Goal: Information Seeking & Learning: Learn about a topic

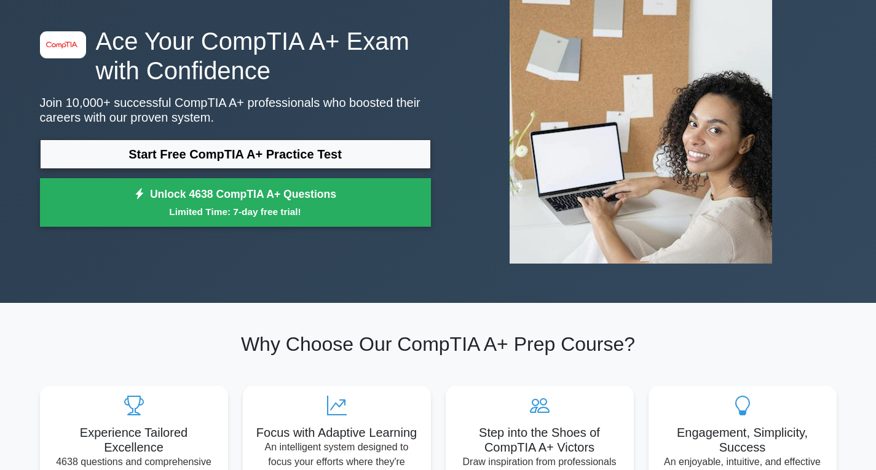
scroll to position [84, 0]
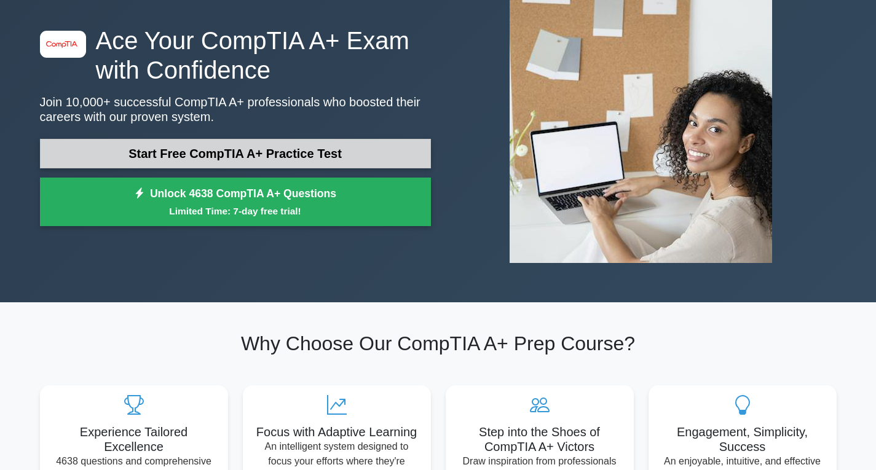
click at [259, 151] on link "Start Free CompTIA A+ Practice Test" at bounding box center [235, 154] width 391 height 30
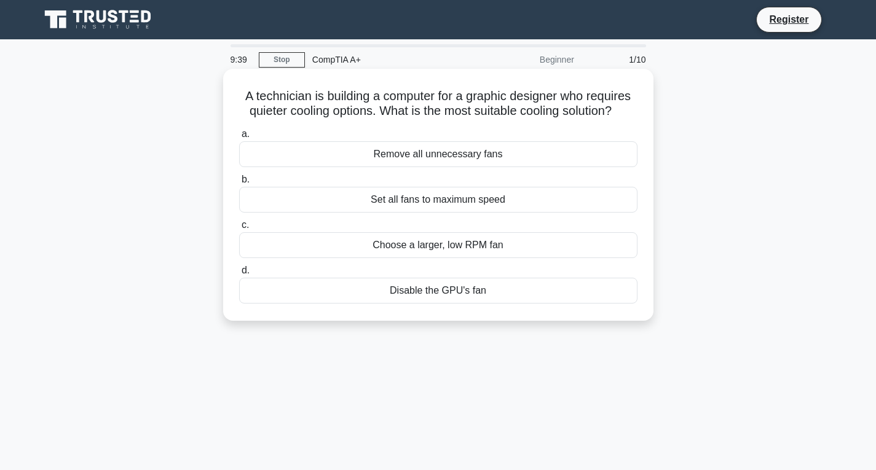
click at [415, 247] on div "Choose a larger, low RPM fan" at bounding box center [438, 245] width 399 height 26
click at [239, 229] on input "c. Choose a larger, low RPM fan" at bounding box center [239, 225] width 0 height 8
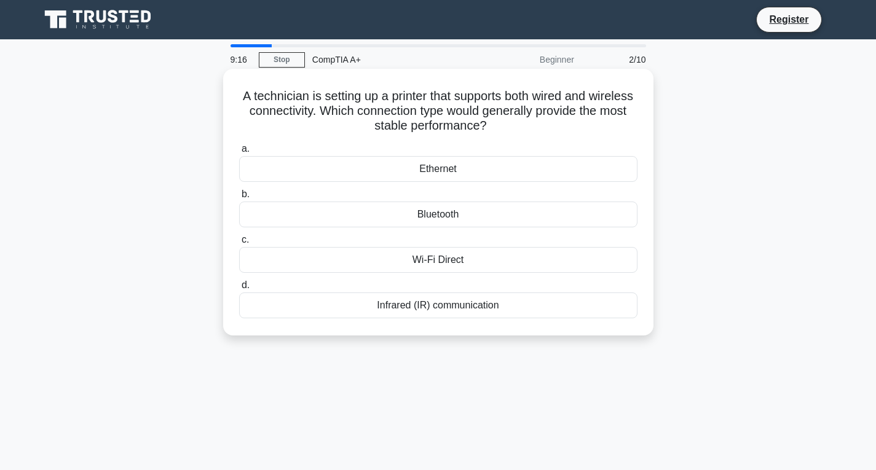
click at [426, 263] on div "Wi-Fi Direct" at bounding box center [438, 260] width 399 height 26
click at [239, 244] on input "c. Wi-Fi Direct" at bounding box center [239, 240] width 0 height 8
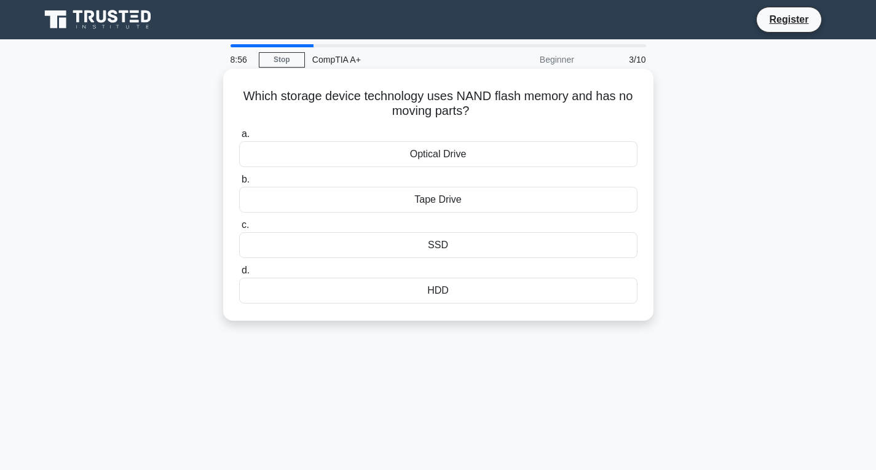
click at [442, 249] on div "SSD" at bounding box center [438, 245] width 399 height 26
click at [239, 229] on input "c. SSD" at bounding box center [239, 225] width 0 height 8
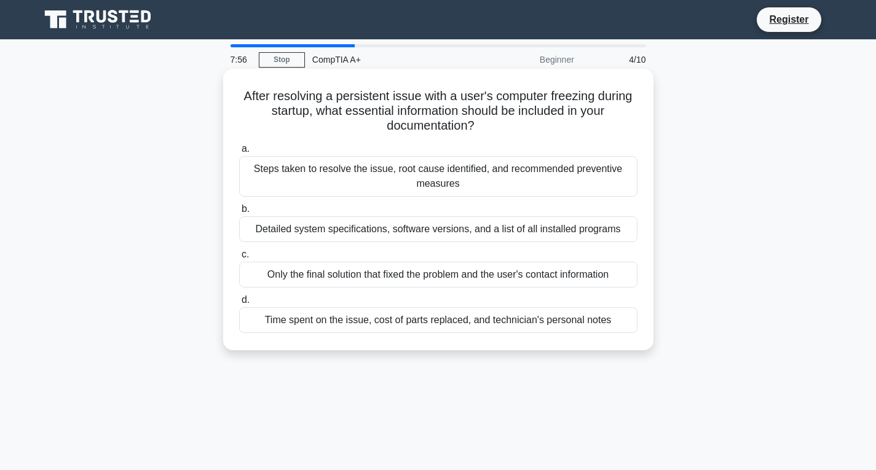
click at [373, 170] on div "Steps taken to resolve the issue, root cause identified, and recommended preven…" at bounding box center [438, 176] width 399 height 41
click at [239, 153] on input "a. Steps taken to resolve the issue, root cause identified, and recommended pre…" at bounding box center [239, 149] width 0 height 8
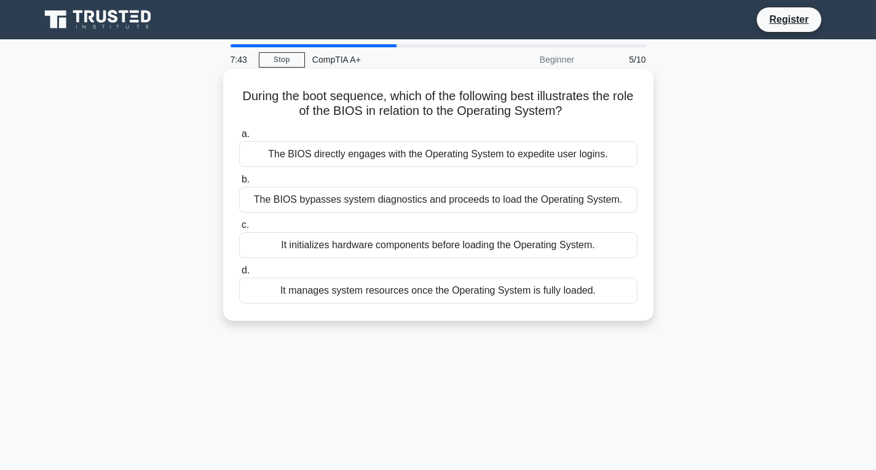
click at [368, 254] on div "It initializes hardware components before loading the Operating System." at bounding box center [438, 245] width 399 height 26
click at [239, 229] on input "c. It initializes hardware components before loading the Operating System." at bounding box center [239, 225] width 0 height 8
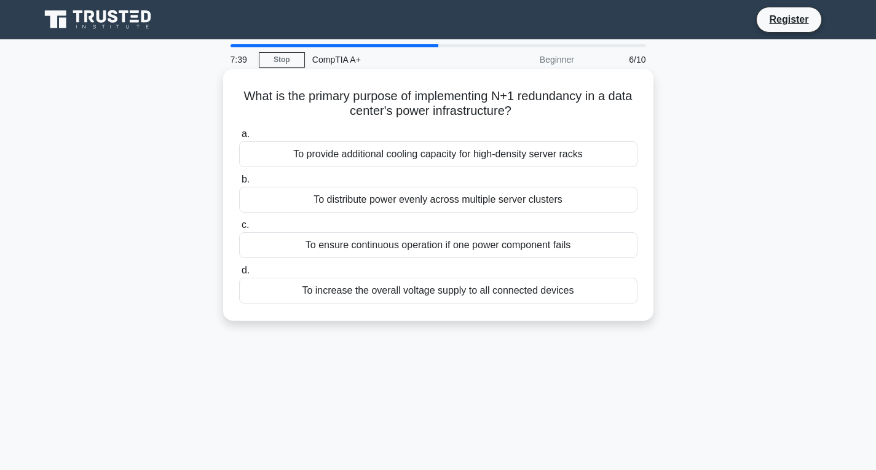
click at [398, 158] on div "To provide additional cooling capacity for high-density server racks" at bounding box center [438, 154] width 399 height 26
click at [239, 138] on input "a. To provide additional cooling capacity for high-density server racks" at bounding box center [239, 134] width 0 height 8
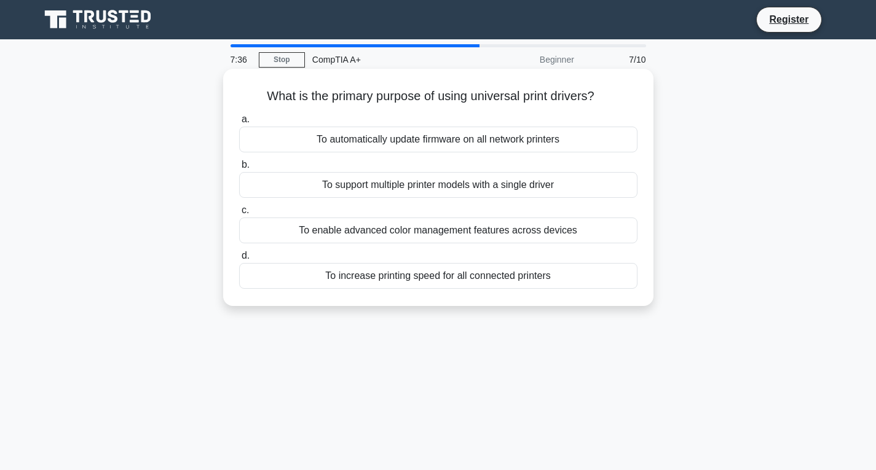
click at [403, 146] on div "To automatically update firmware on all network printers" at bounding box center [438, 140] width 399 height 26
click at [239, 124] on input "a. To automatically update firmware on all network printers" at bounding box center [239, 120] width 0 height 8
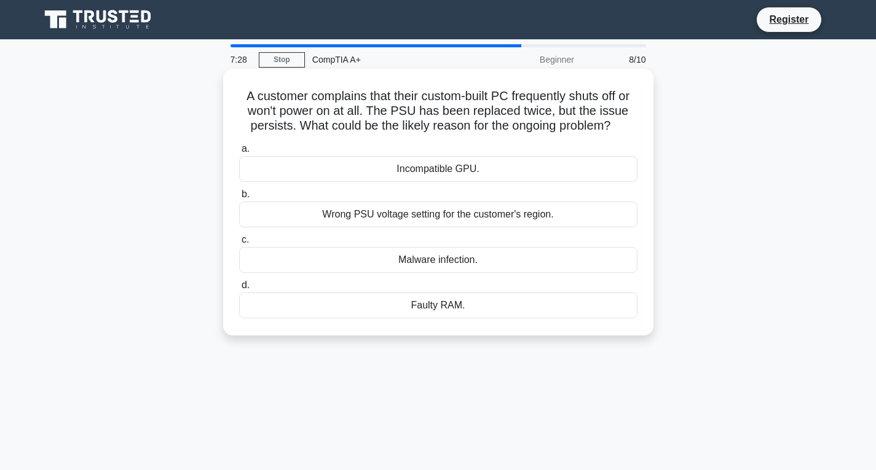
click at [414, 304] on div "Faulty RAM." at bounding box center [438, 306] width 399 height 26
click at [239, 290] on input "d. Faulty RAM." at bounding box center [239, 286] width 0 height 8
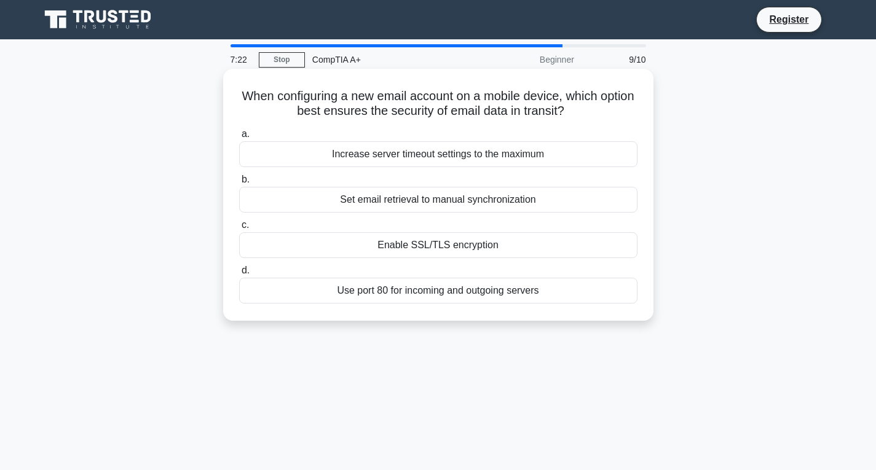
click at [427, 245] on div "Enable SSL/TLS encryption" at bounding box center [438, 245] width 399 height 26
click at [239, 229] on input "c. Enable SSL/TLS encryption" at bounding box center [239, 225] width 0 height 8
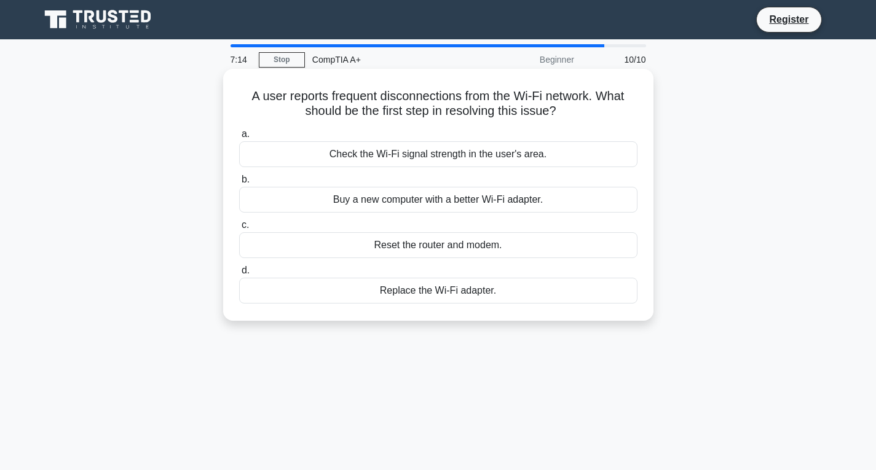
click at [455, 155] on div "Check the Wi-Fi signal strength in the user's area." at bounding box center [438, 154] width 399 height 26
click at [239, 138] on input "a. Check the Wi-Fi signal strength in the user's area." at bounding box center [239, 134] width 0 height 8
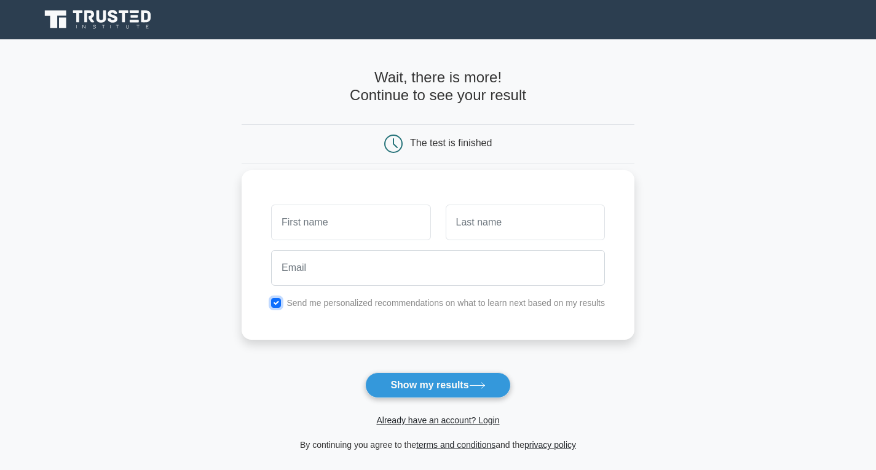
click at [278, 305] on input "checkbox" at bounding box center [276, 303] width 10 height 10
checkbox input "false"
click at [427, 389] on button "Show my results" at bounding box center [437, 386] width 145 height 26
click at [554, 372] on form "Wait, there is more! Continue to see your result The test is finished and the" at bounding box center [438, 261] width 393 height 384
